Goal: Task Accomplishment & Management: Manage account settings

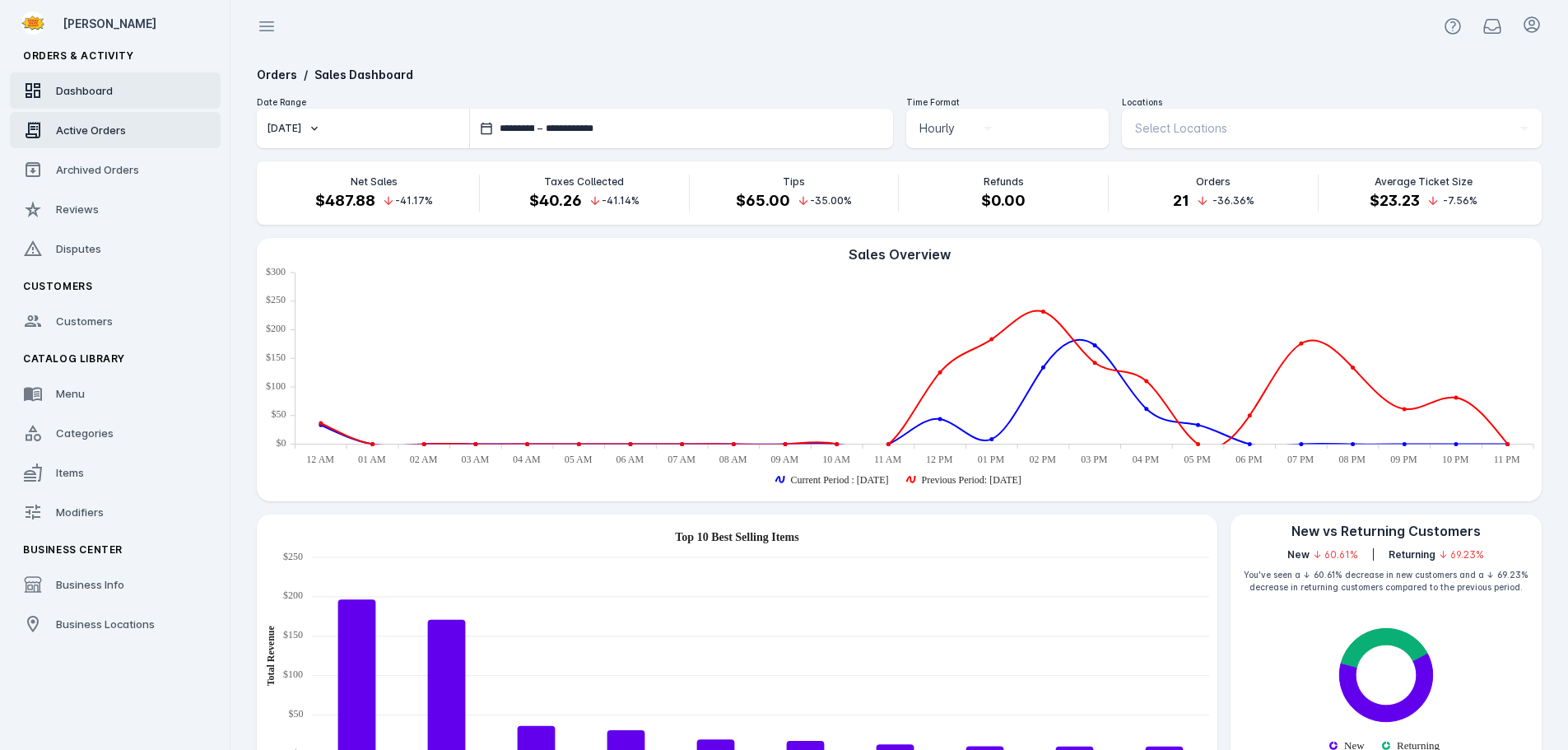
click at [93, 130] on span "Active Orders" at bounding box center [91, 130] width 70 height 13
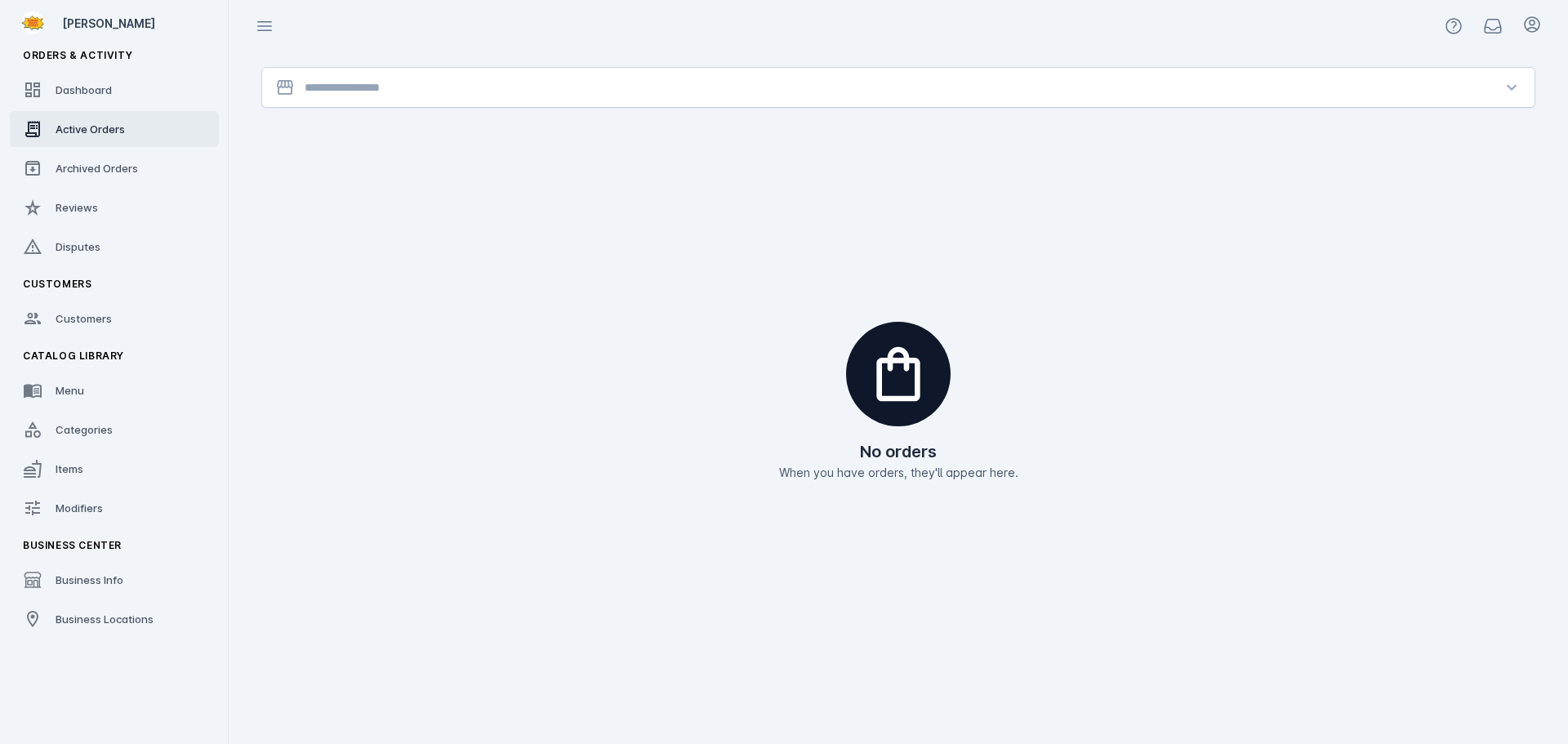
drag, startPoint x: 488, startPoint y: 85, endPoint x: 392, endPoint y: 106, distance: 98.3
click at [474, 88] on input "Location" at bounding box center [898, 87] width 1187 height 19
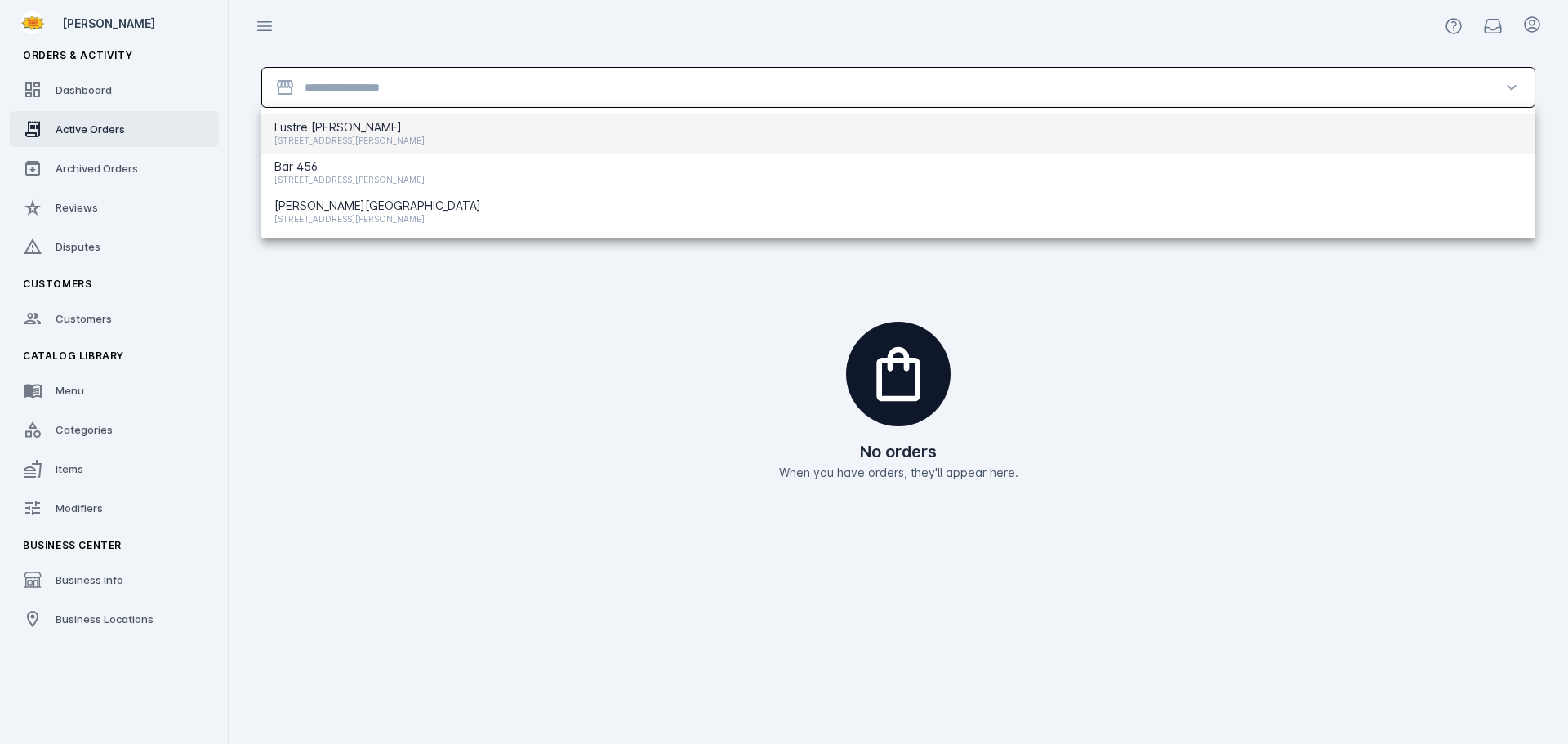
click at [343, 134] on span "[STREET_ADDRESS][PERSON_NAME]" at bounding box center [350, 139] width 150 height 19
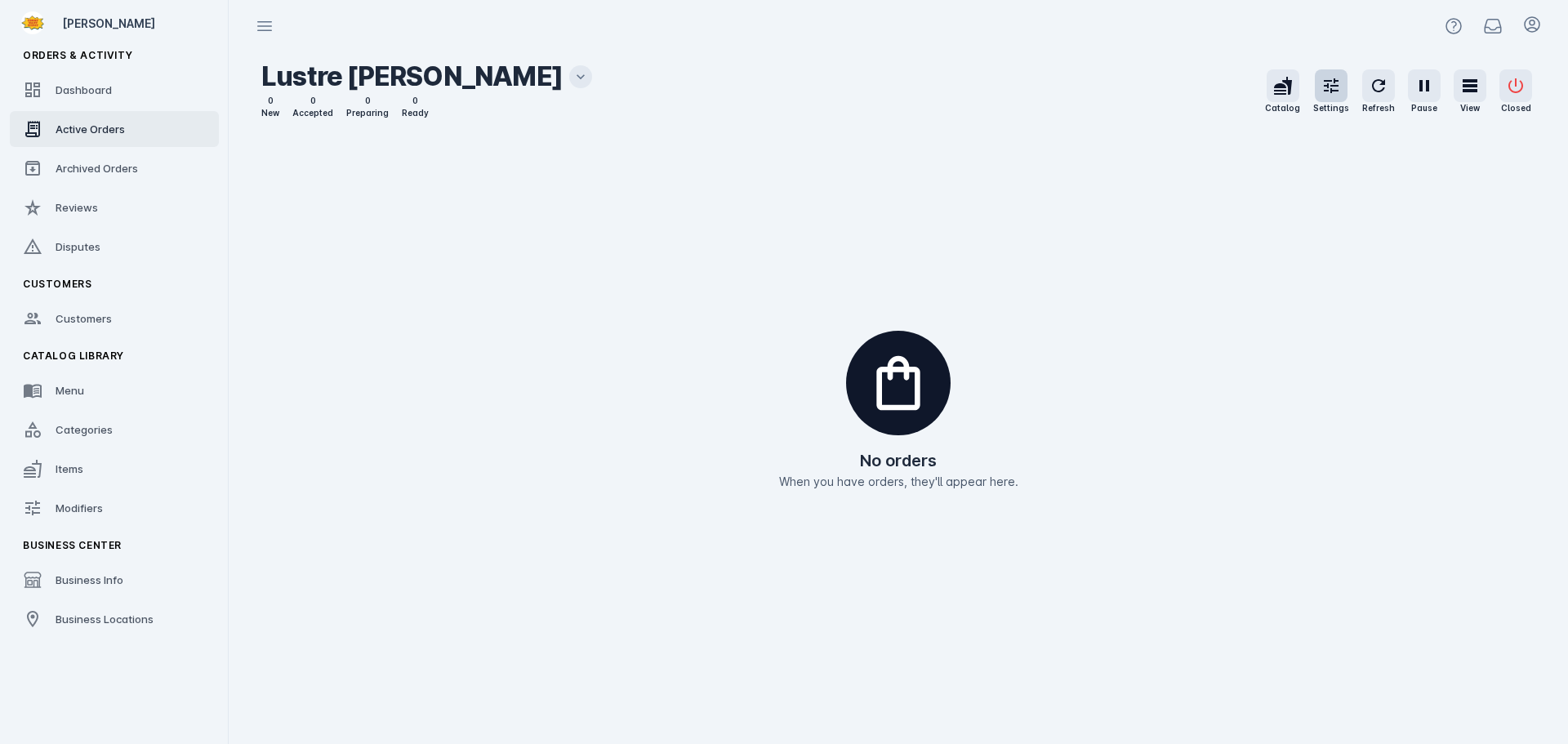
click at [1331, 90] on icon "button" at bounding box center [1330, 85] width 19 height 19
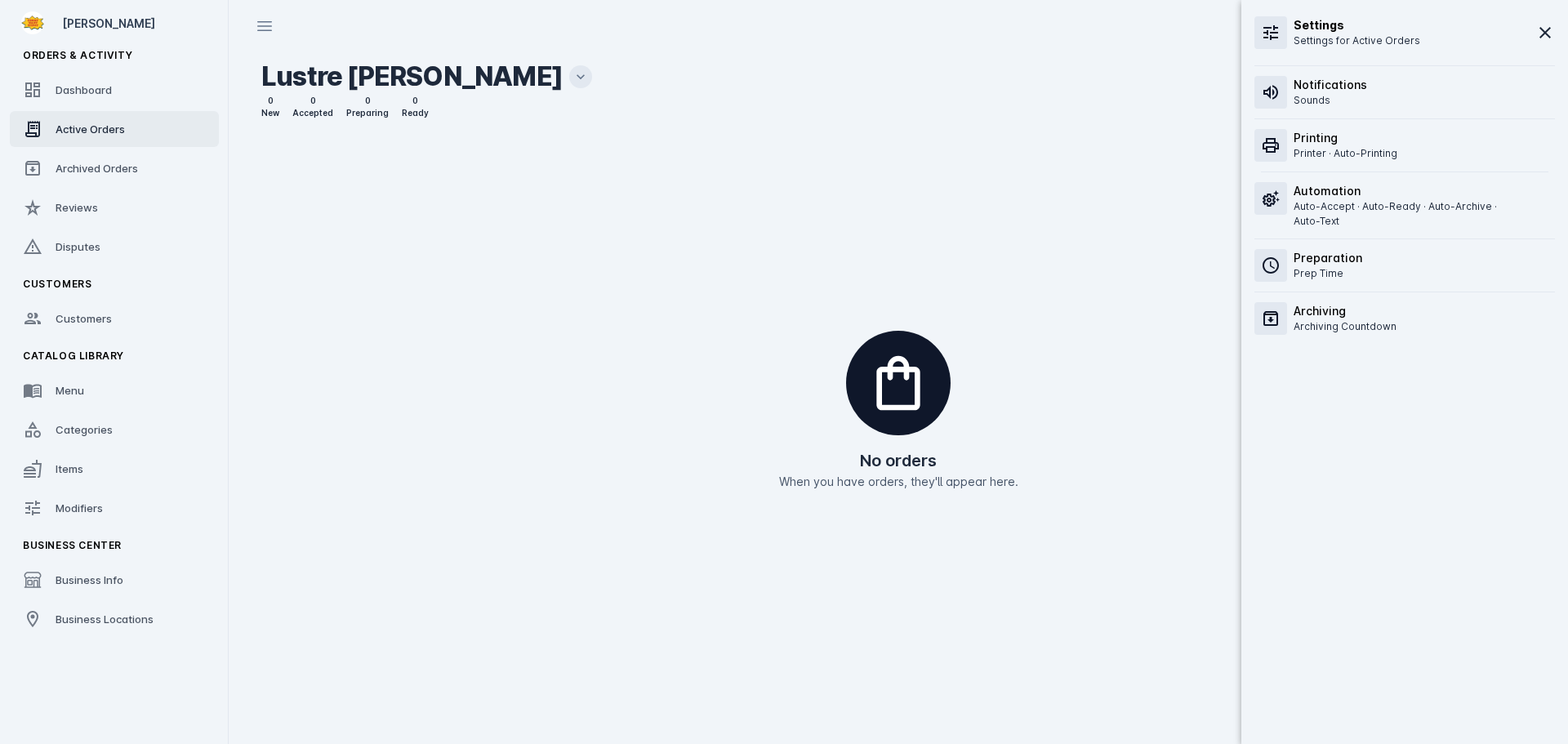
click at [1370, 103] on div "Notifications Sounds" at bounding box center [1404, 92] width 314 height 53
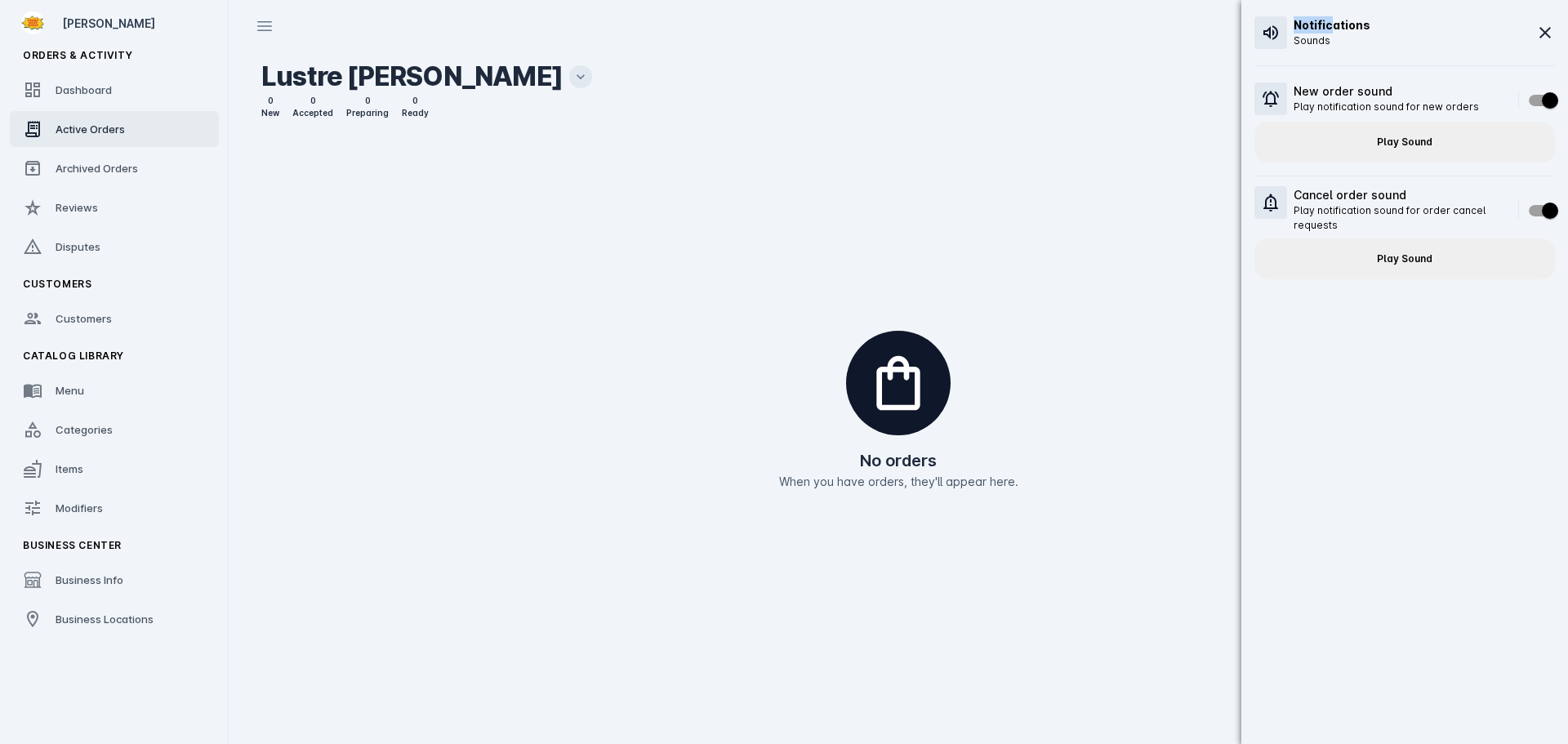
drag, startPoint x: 1294, startPoint y: 23, endPoint x: 1333, endPoint y: 23, distance: 39.0
click at [1333, 23] on h6 "Notifications" at bounding box center [1332, 25] width 77 height 18
drag, startPoint x: 1292, startPoint y: 109, endPoint x: 1459, endPoint y: 110, distance: 167.0
click at [1459, 110] on div "New order sound Play notification sound for new orders" at bounding box center [1383, 99] width 192 height 33
copy p "Play notification sound for new orde"
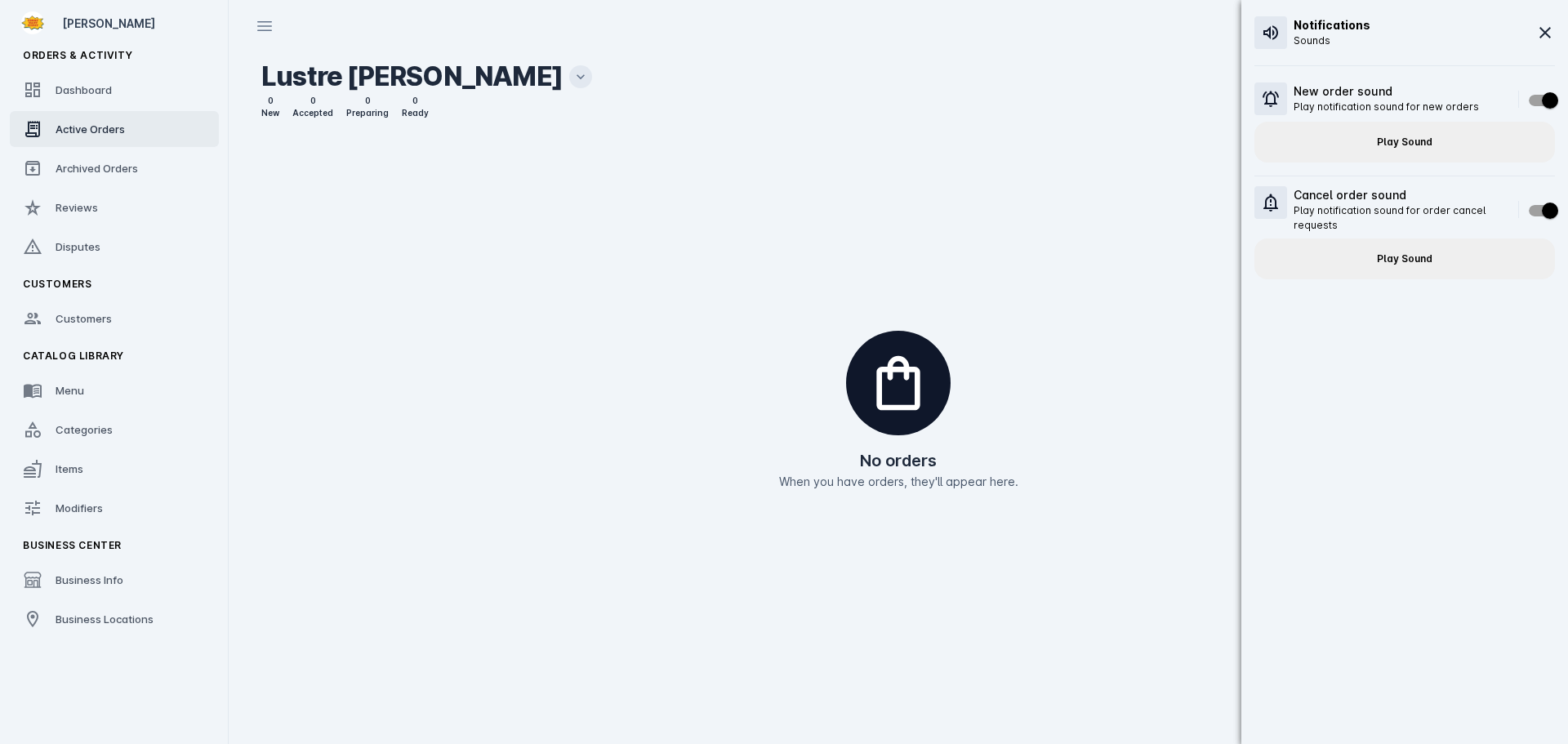
click at [1409, 429] on div "Notifications Sounds New order sound Play notification sound for new orders Pla…" at bounding box center [1404, 372] width 326 height 744
click at [1555, 30] on span at bounding box center [1545, 33] width 39 height 39
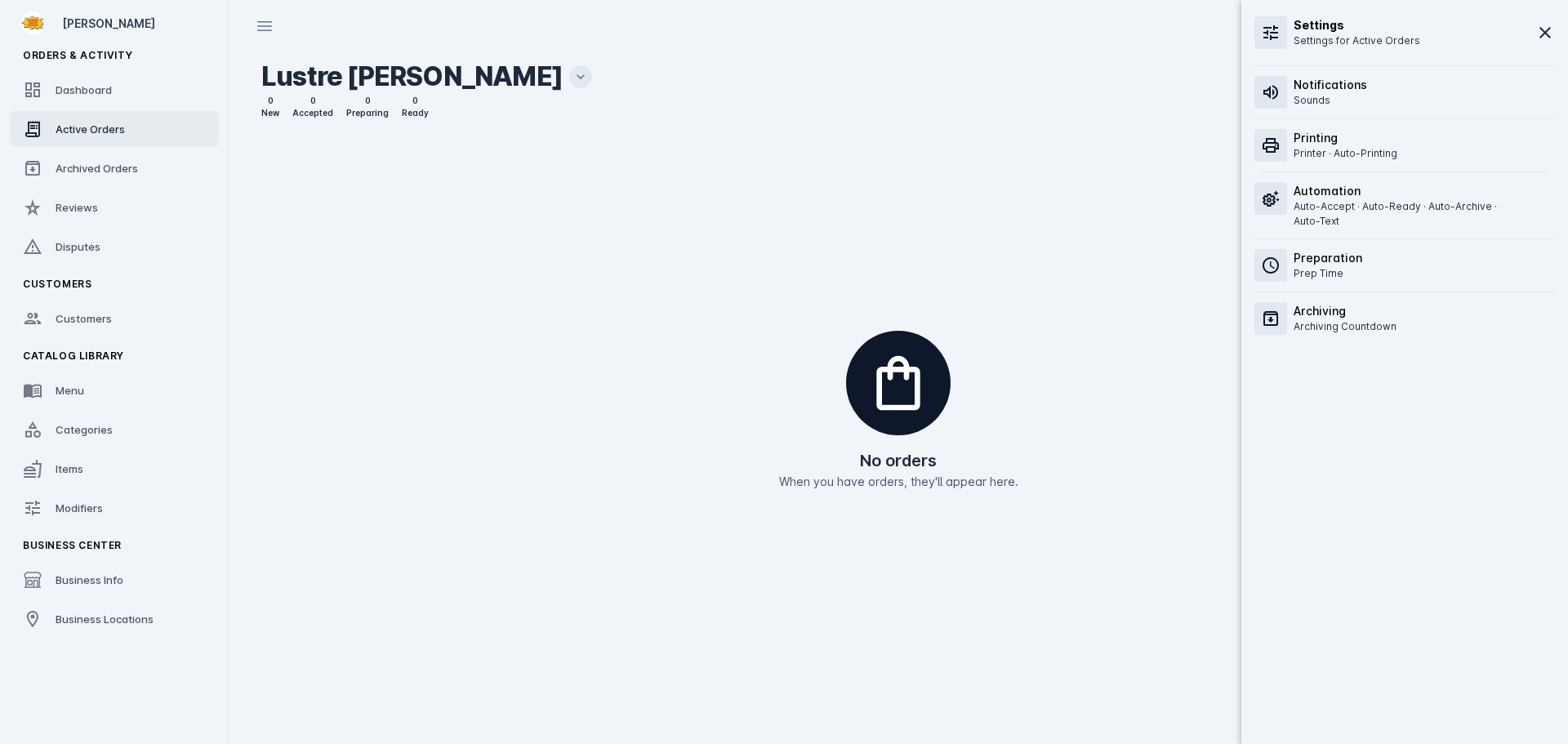
click at [1371, 93] on div "Notifications Sounds" at bounding box center [1404, 92] width 314 height 53
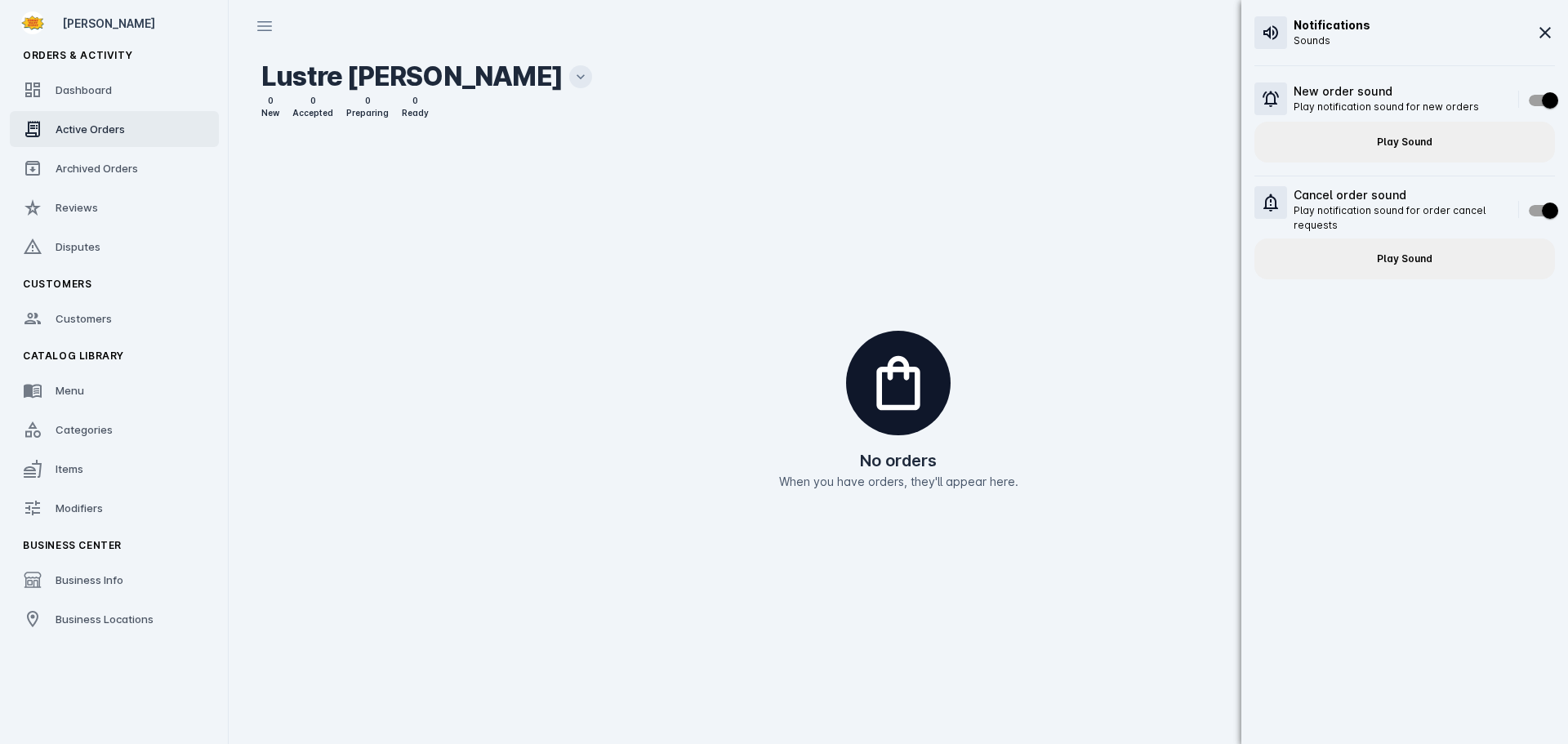
drag, startPoint x: 1545, startPoint y: 94, endPoint x: 1513, endPoint y: 118, distance: 40.0
click at [1545, 94] on span "button" at bounding box center [1550, 101] width 17 height 17
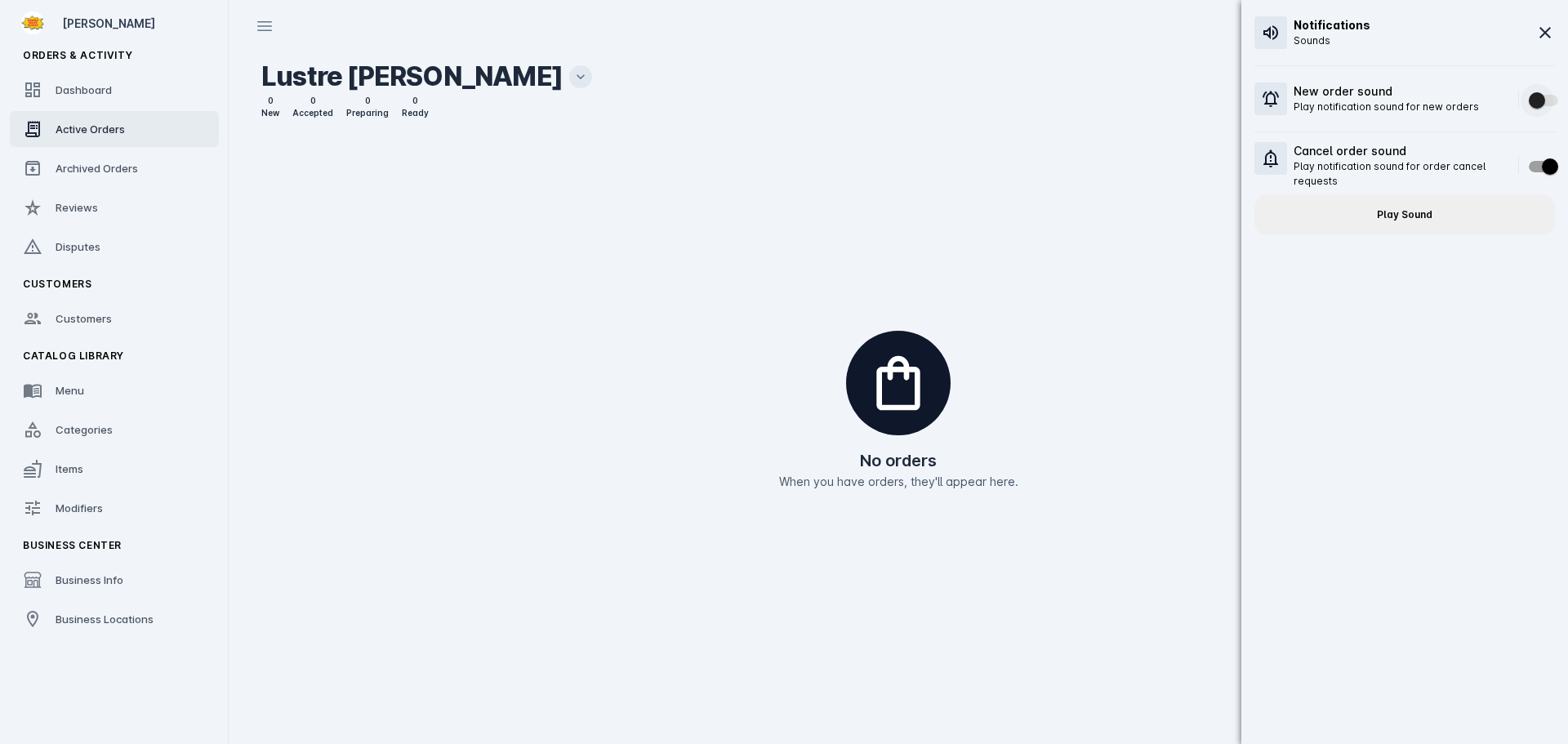
click at [1530, 99] on span "button" at bounding box center [1537, 101] width 17 height 17
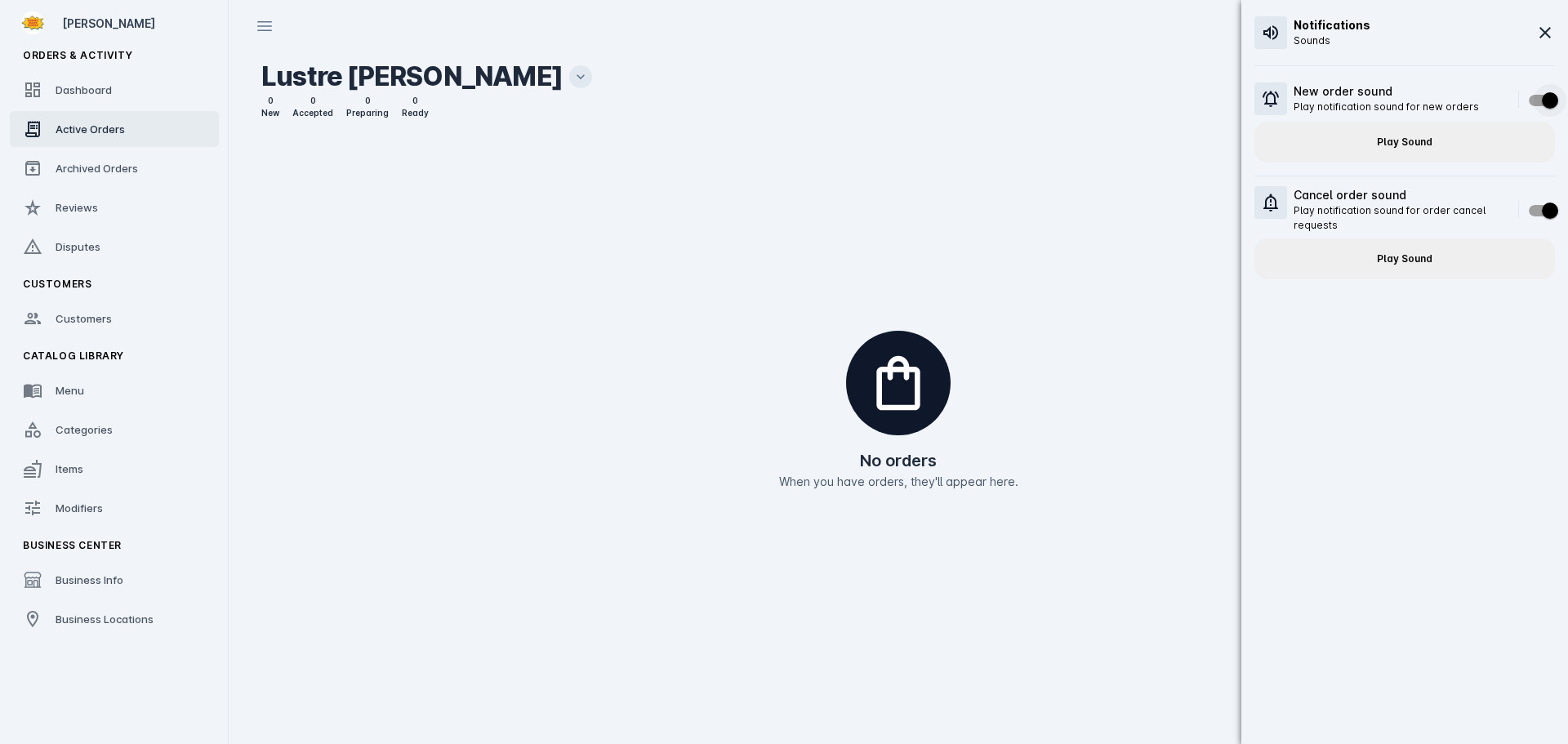
click at [1530, 99] on span "button" at bounding box center [1543, 100] width 29 height 12
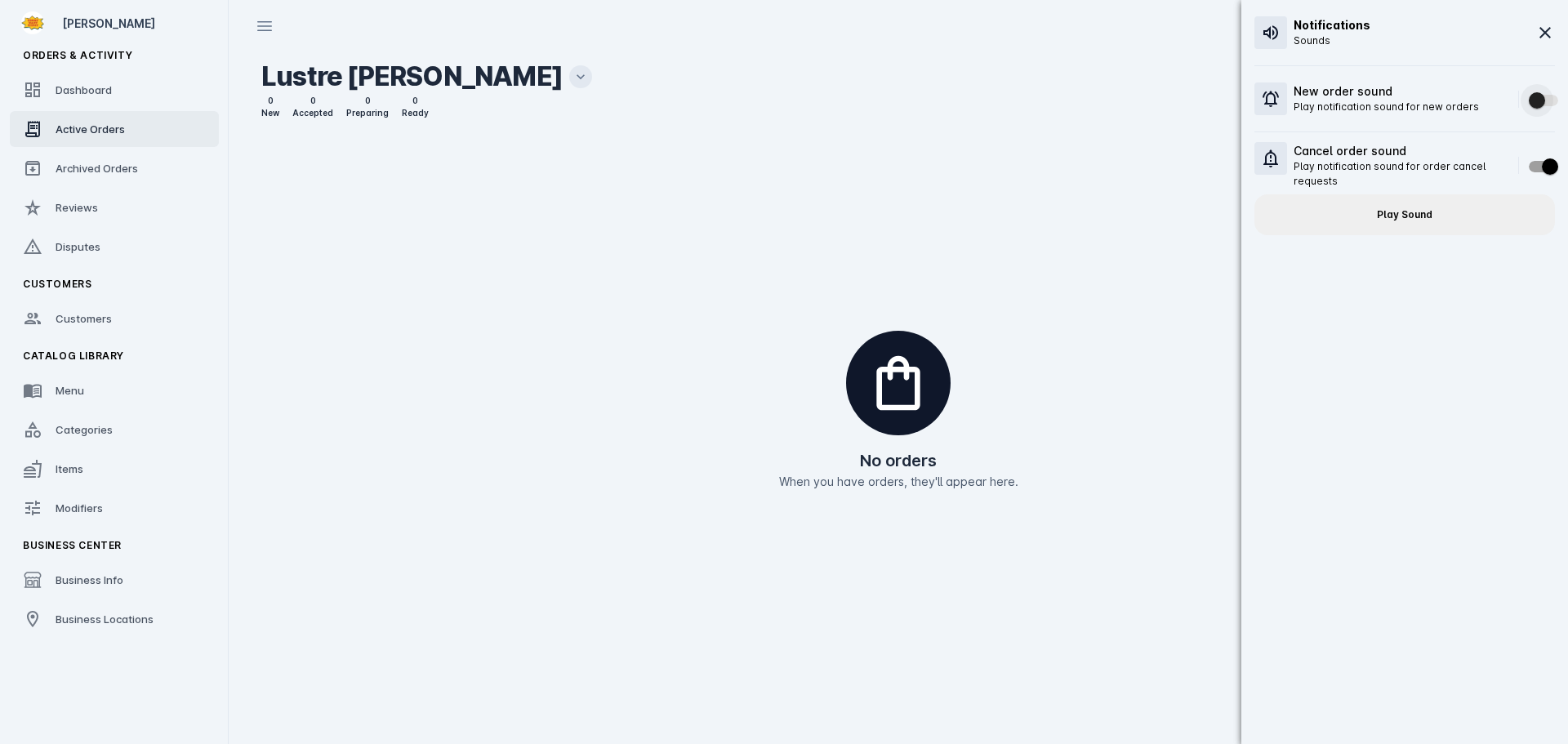
click at [1530, 99] on span "button" at bounding box center [1537, 101] width 17 height 17
